Goal: Information Seeking & Learning: Learn about a topic

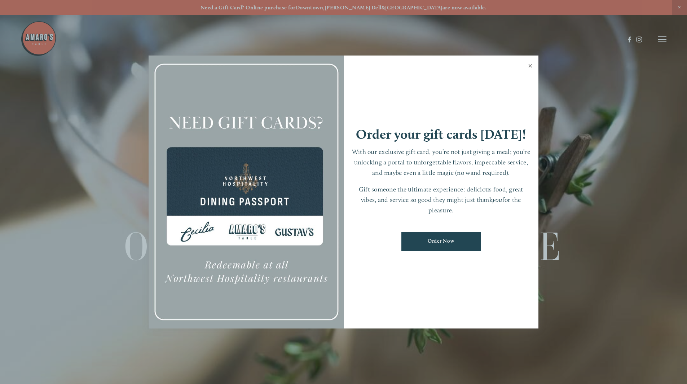
click at [532, 63] on link "Close" at bounding box center [530, 67] width 14 height 20
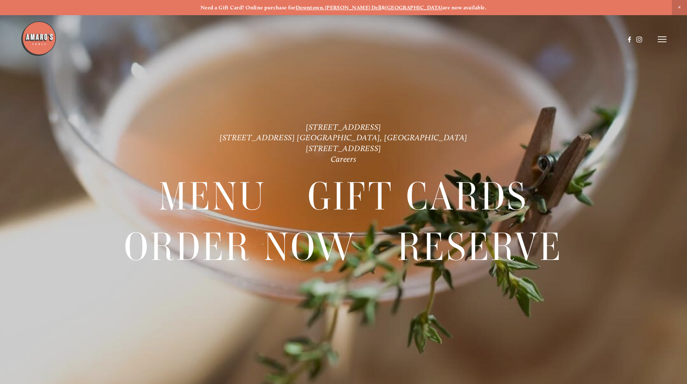
click at [658, 37] on line at bounding box center [661, 37] width 9 height 0
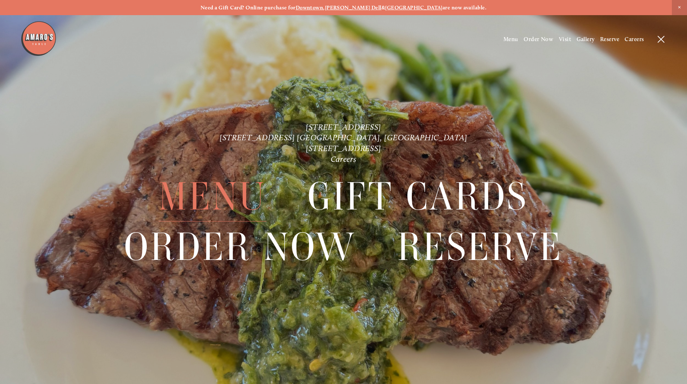
click at [218, 194] on span "Menu" at bounding box center [212, 197] width 107 height 50
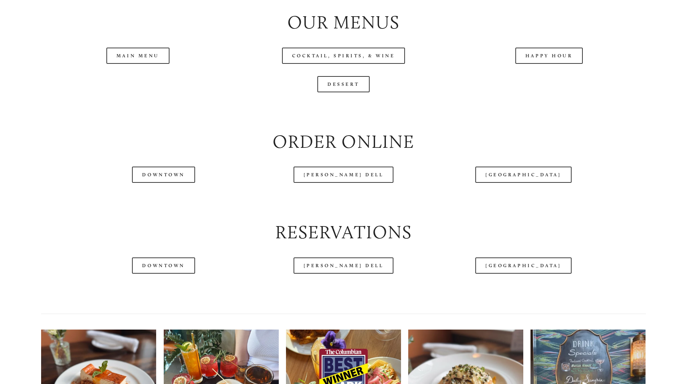
scroll to position [842, 0]
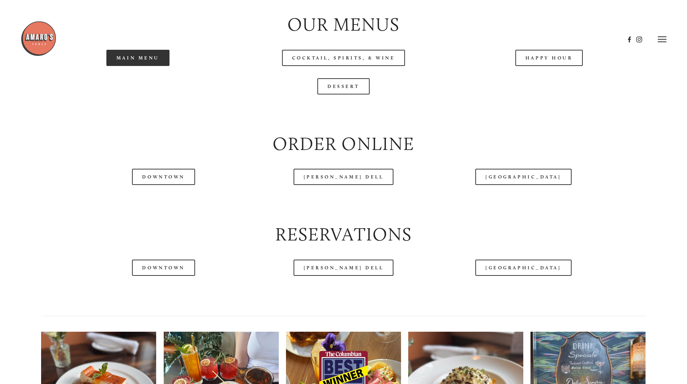
click at [147, 66] on link "Main Menu" at bounding box center [137, 58] width 63 height 16
click at [553, 77] on header "Menu Order Now Visit Gallery 0" at bounding box center [343, 39] width 645 height 79
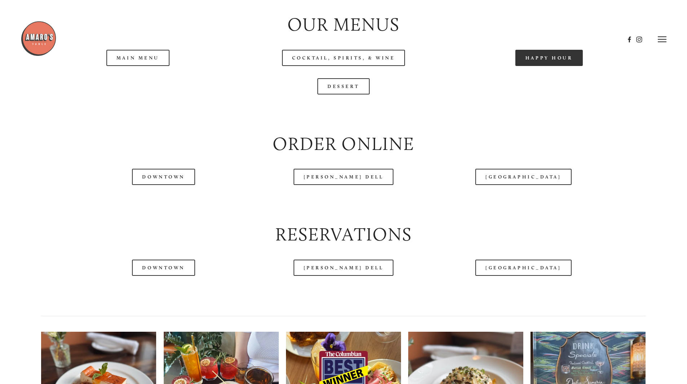
click at [546, 66] on link "Happy Hour" at bounding box center [549, 58] width 68 height 16
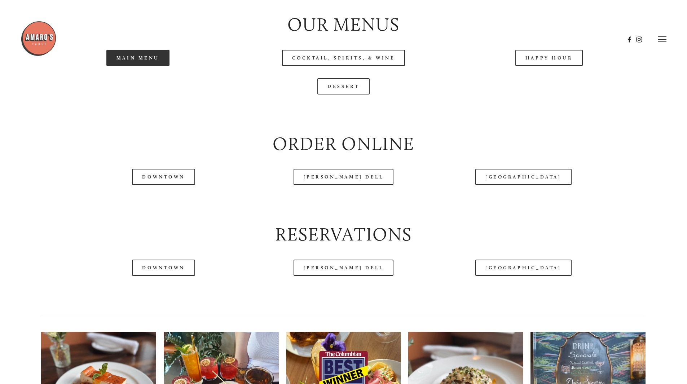
click at [128, 66] on link "Main Menu" at bounding box center [137, 58] width 63 height 16
click at [341, 94] on link "Dessert" at bounding box center [343, 86] width 52 height 16
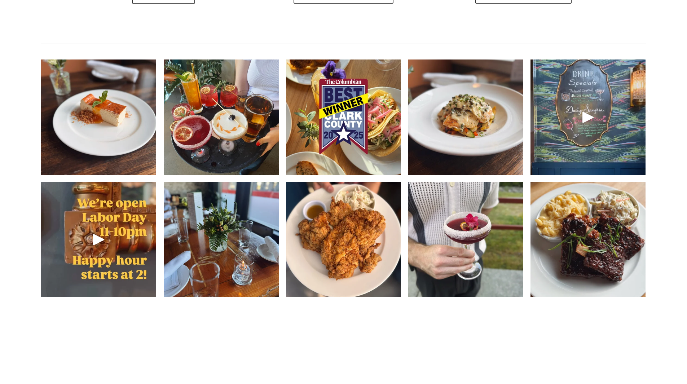
scroll to position [1116, 0]
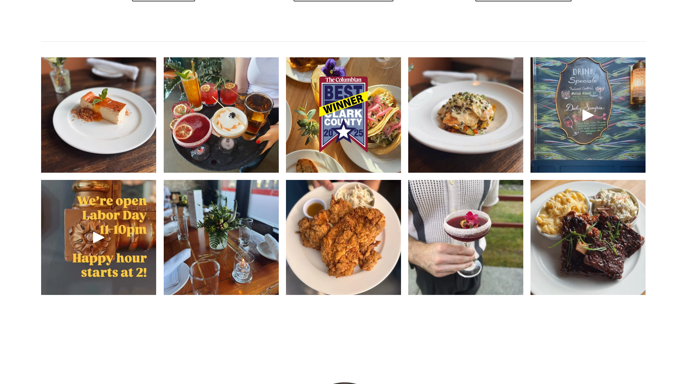
click at [469, 155] on img at bounding box center [465, 114] width 115 height 153
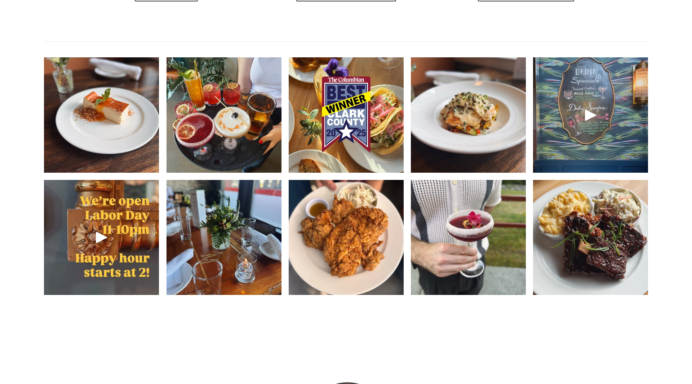
scroll to position [1097, 0]
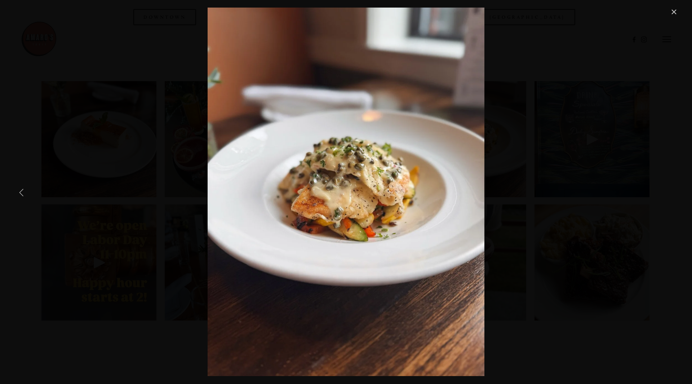
click at [21, 189] on link "Previous Item" at bounding box center [22, 192] width 16 height 16
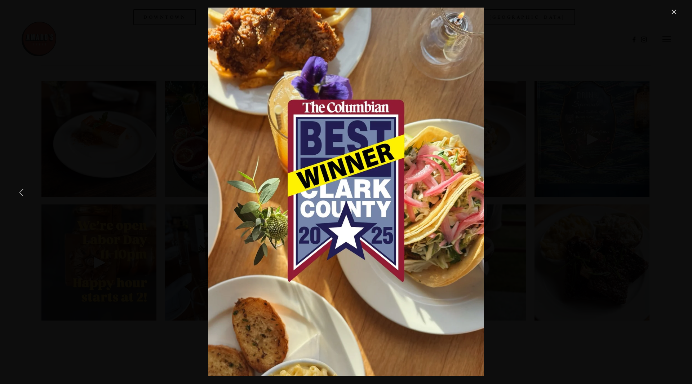
click at [21, 189] on link "Previous Item" at bounding box center [22, 192] width 16 height 16
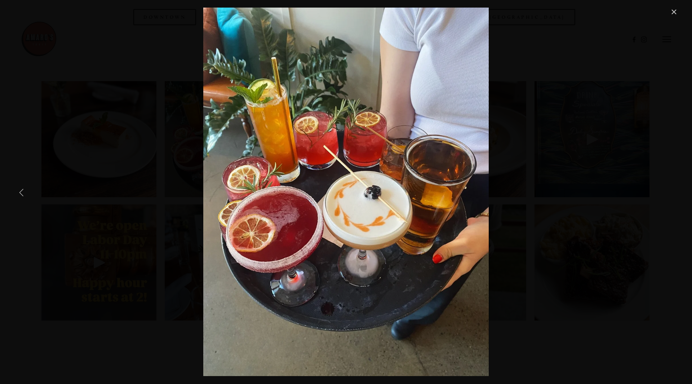
click at [21, 189] on link "Previous Item" at bounding box center [22, 192] width 16 height 16
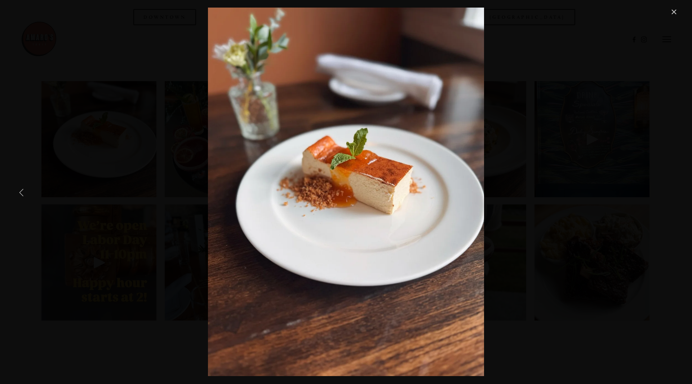
click at [21, 189] on link "Previous Item" at bounding box center [22, 192] width 16 height 16
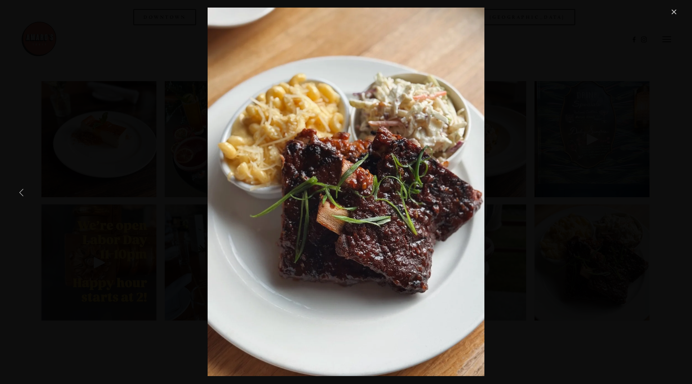
click at [21, 189] on link "Previous Item" at bounding box center [22, 192] width 16 height 16
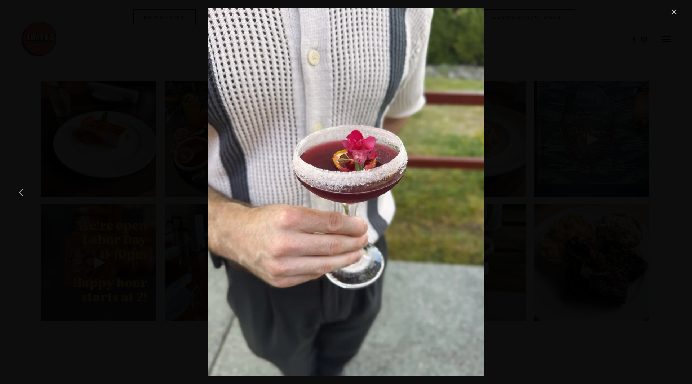
click at [21, 189] on link "Previous Item" at bounding box center [22, 192] width 16 height 16
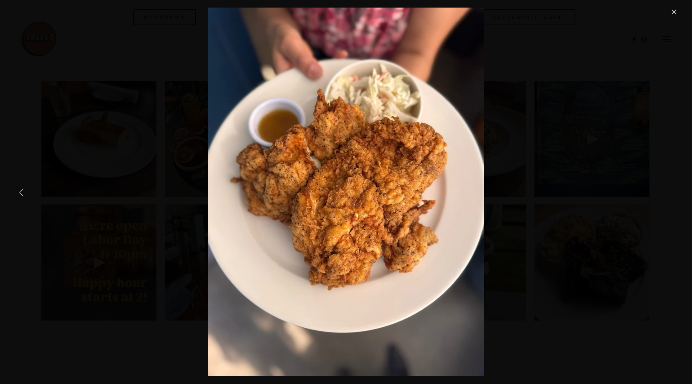
click at [21, 189] on link "Previous Item" at bounding box center [22, 192] width 16 height 16
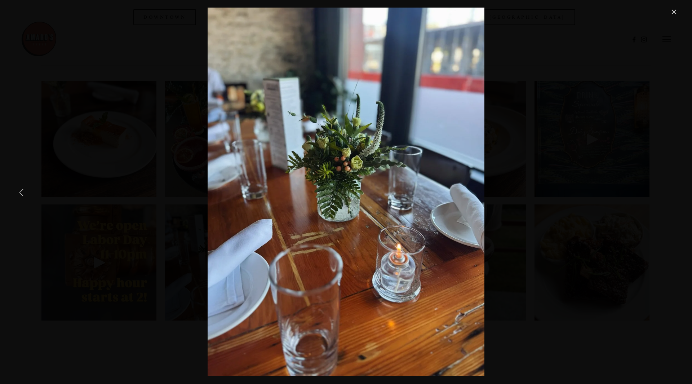
click at [21, 189] on link "Previous Item" at bounding box center [22, 192] width 16 height 16
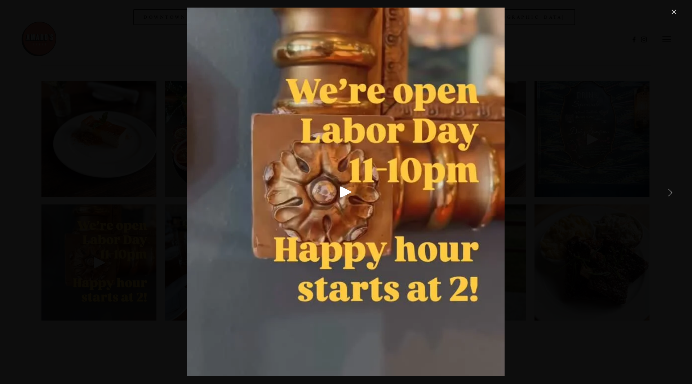
click at [671, 187] on link "Next Item" at bounding box center [670, 192] width 16 height 16
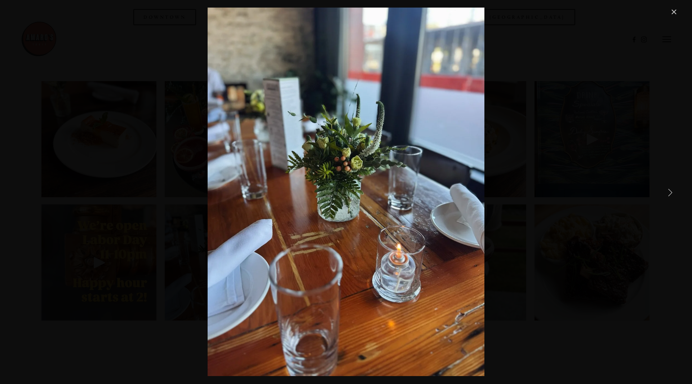
click at [671, 187] on link "Next Item" at bounding box center [670, 192] width 16 height 16
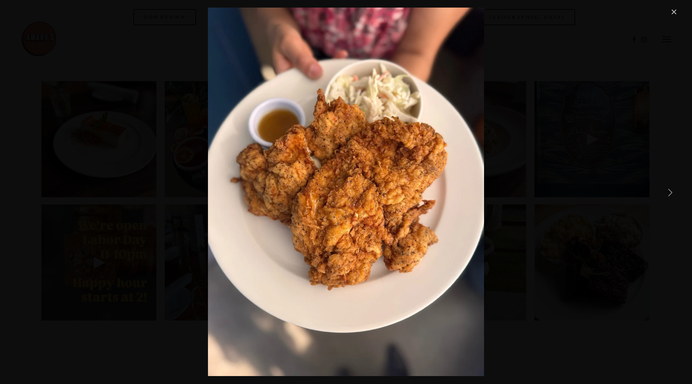
click at [671, 187] on link "Next Item" at bounding box center [670, 192] width 16 height 16
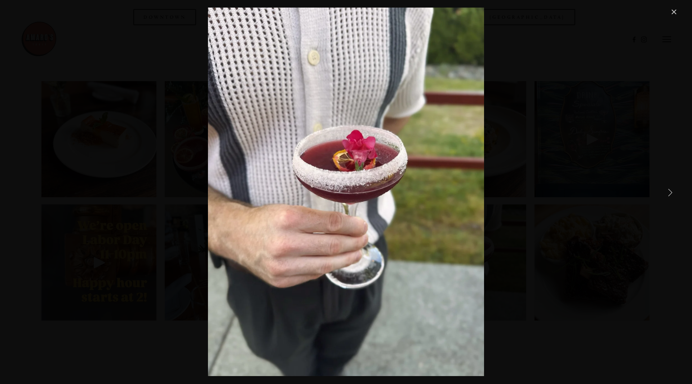
click at [671, 187] on link "Next Item" at bounding box center [670, 192] width 16 height 16
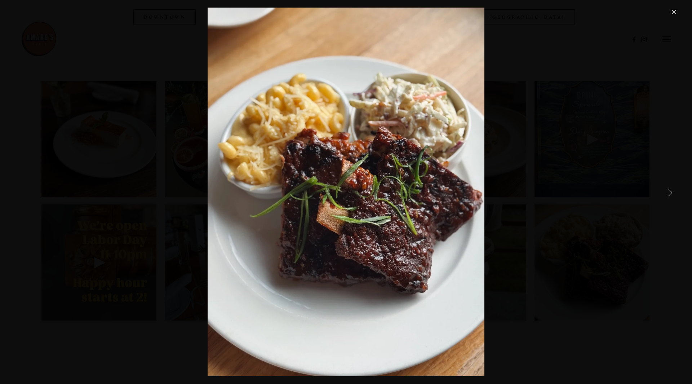
click at [671, 187] on link "Next Item" at bounding box center [670, 192] width 16 height 16
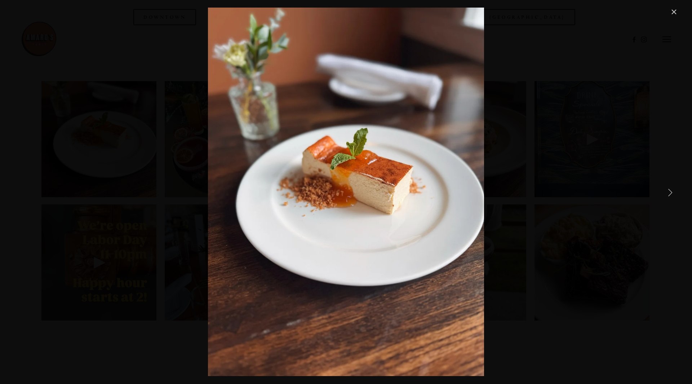
click at [671, 187] on link "Next Item" at bounding box center [670, 192] width 16 height 16
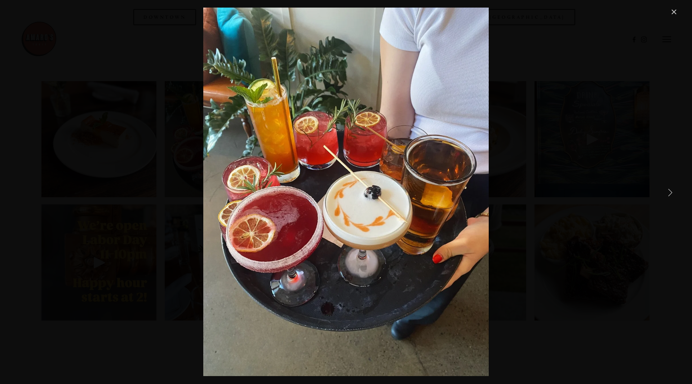
click at [671, 187] on link "Next Item" at bounding box center [670, 192] width 16 height 16
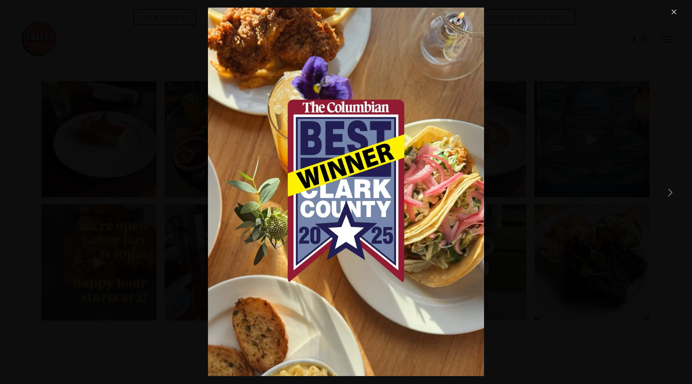
click at [671, 187] on link "Next Item" at bounding box center [670, 192] width 16 height 16
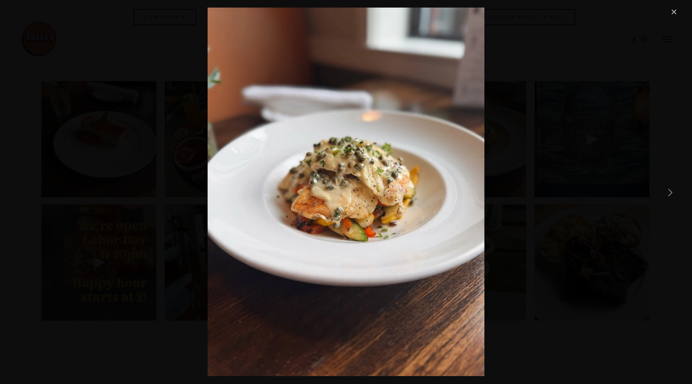
click at [671, 187] on link "Next Item" at bounding box center [670, 192] width 16 height 16
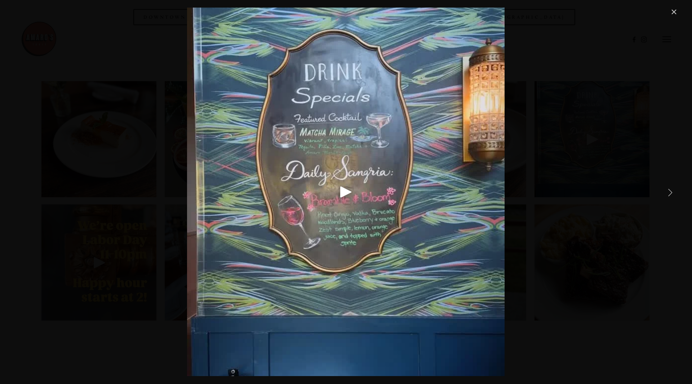
click at [671, 187] on link "Next Item" at bounding box center [670, 192] width 16 height 16
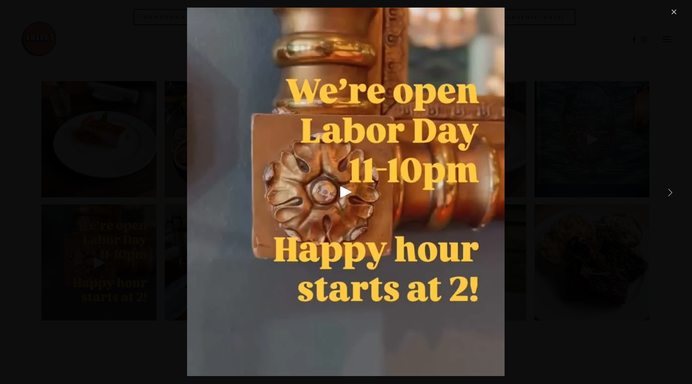
click at [671, 187] on link "Next Item" at bounding box center [670, 192] width 16 height 16
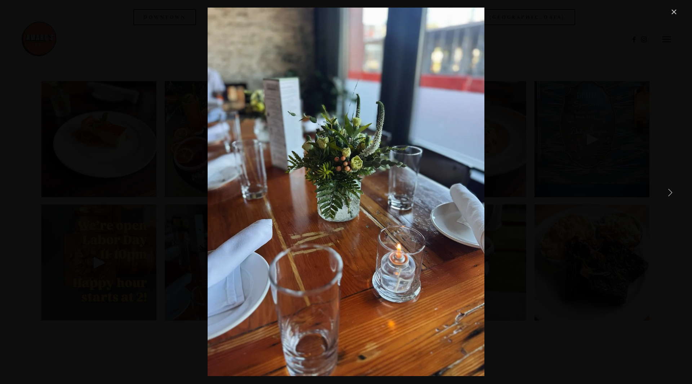
click at [671, 187] on link "Next Item" at bounding box center [670, 192] width 16 height 16
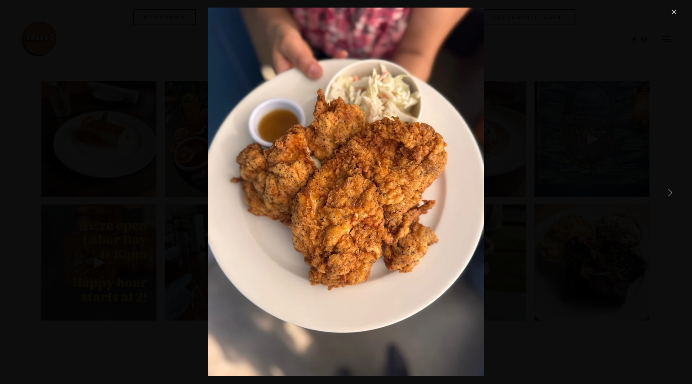
click at [671, 187] on link "Next Item" at bounding box center [670, 192] width 16 height 16
